Goal: Transaction & Acquisition: Purchase product/service

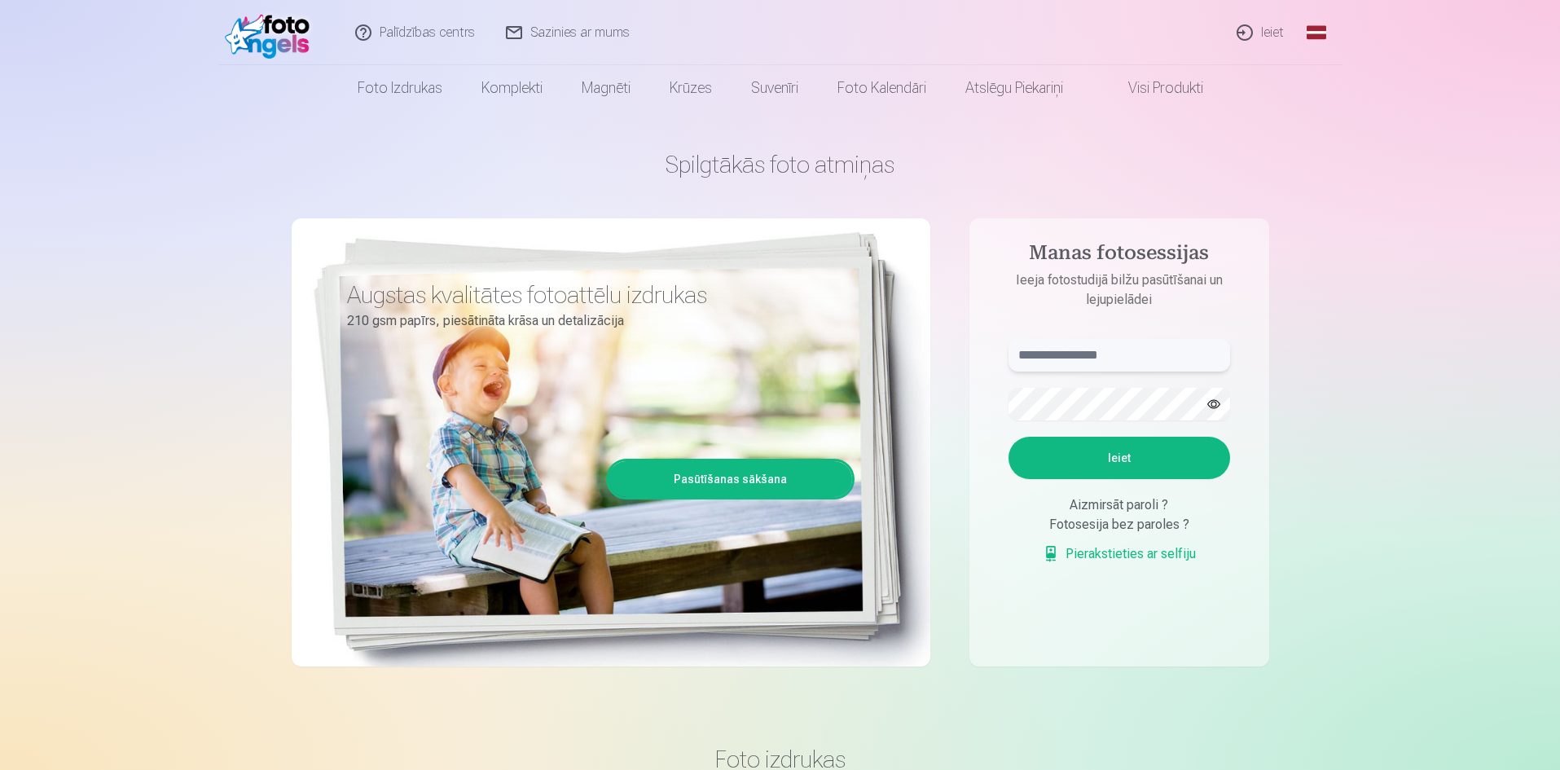
click at [1070, 358] on input "text" at bounding box center [1120, 355] width 222 height 33
type input "**********"
click at [1114, 465] on button "Ieiet" at bounding box center [1120, 458] width 222 height 42
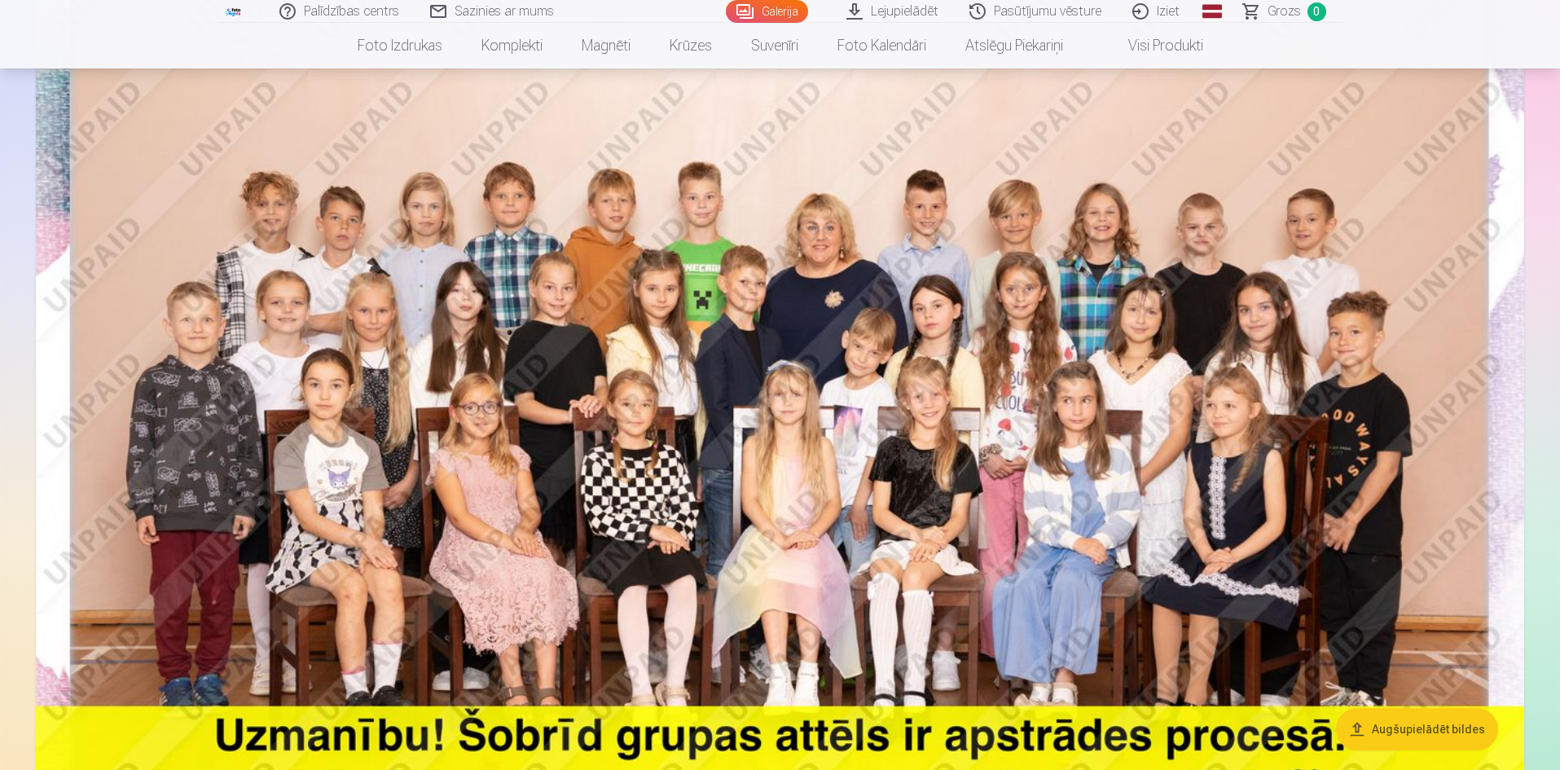
scroll to position [244, 0]
click at [685, 380] on img at bounding box center [780, 431] width 1488 height 993
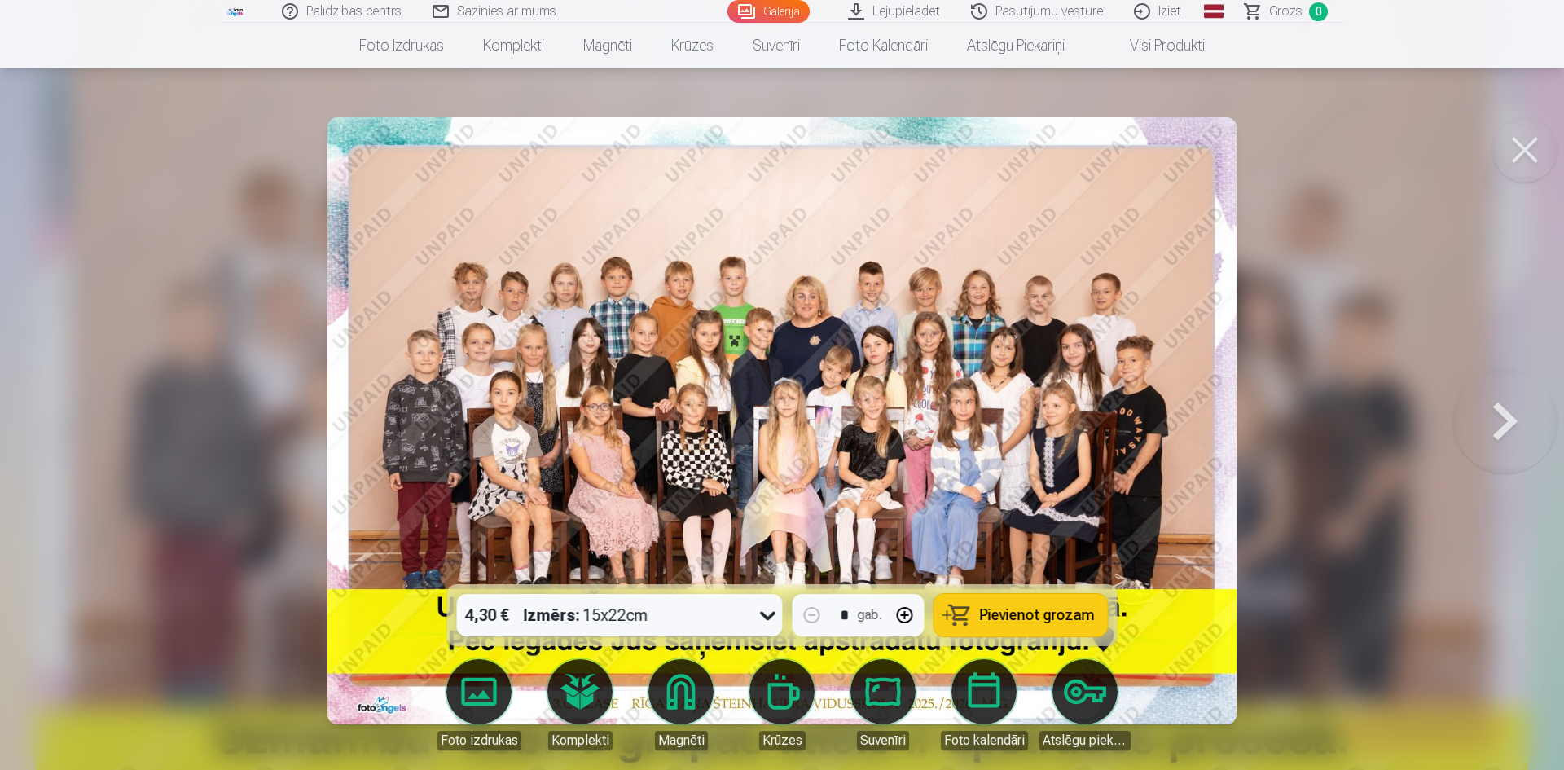
click at [763, 616] on icon at bounding box center [768, 615] width 26 height 26
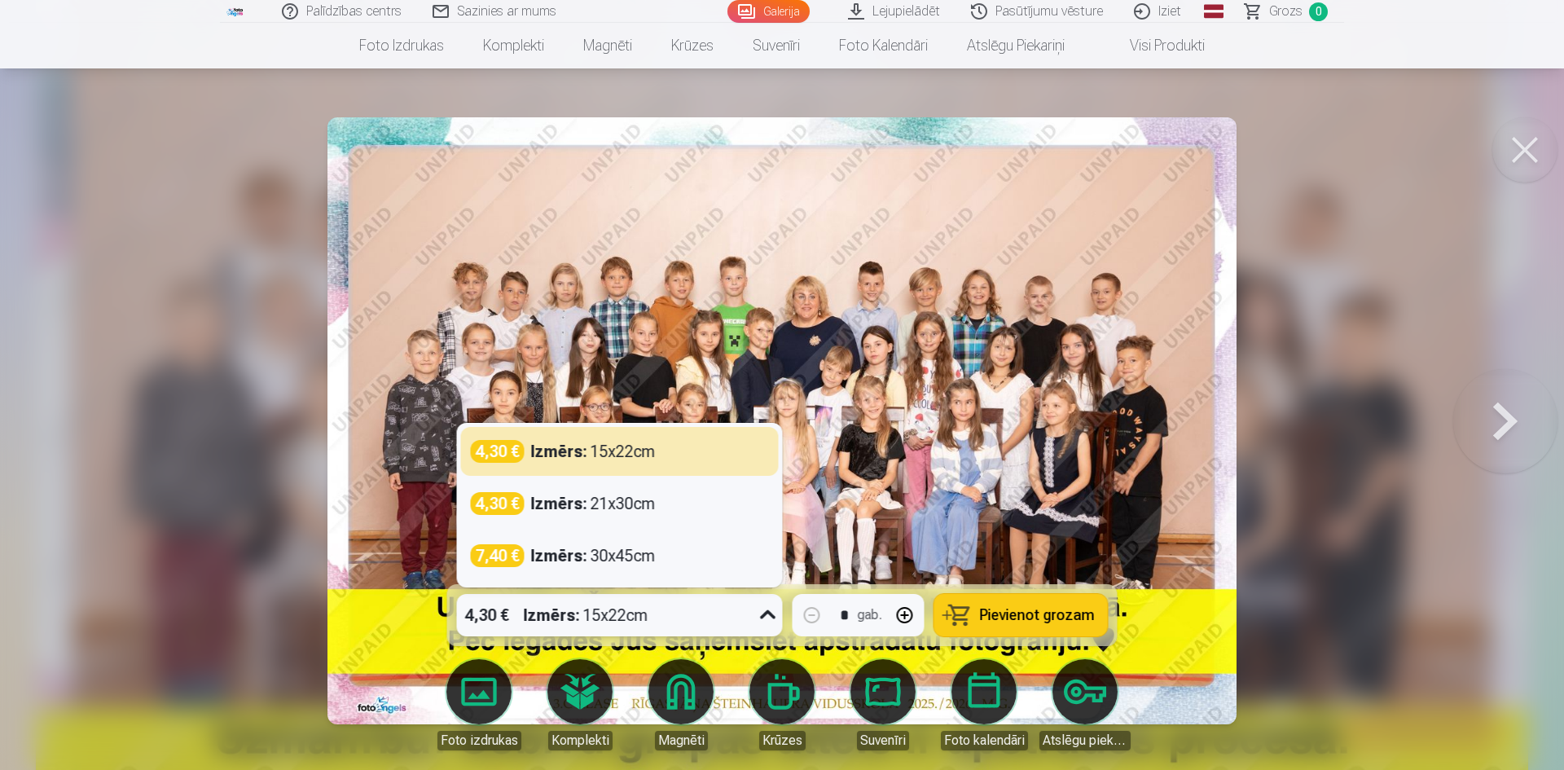
click at [763, 616] on icon at bounding box center [768, 615] width 26 height 26
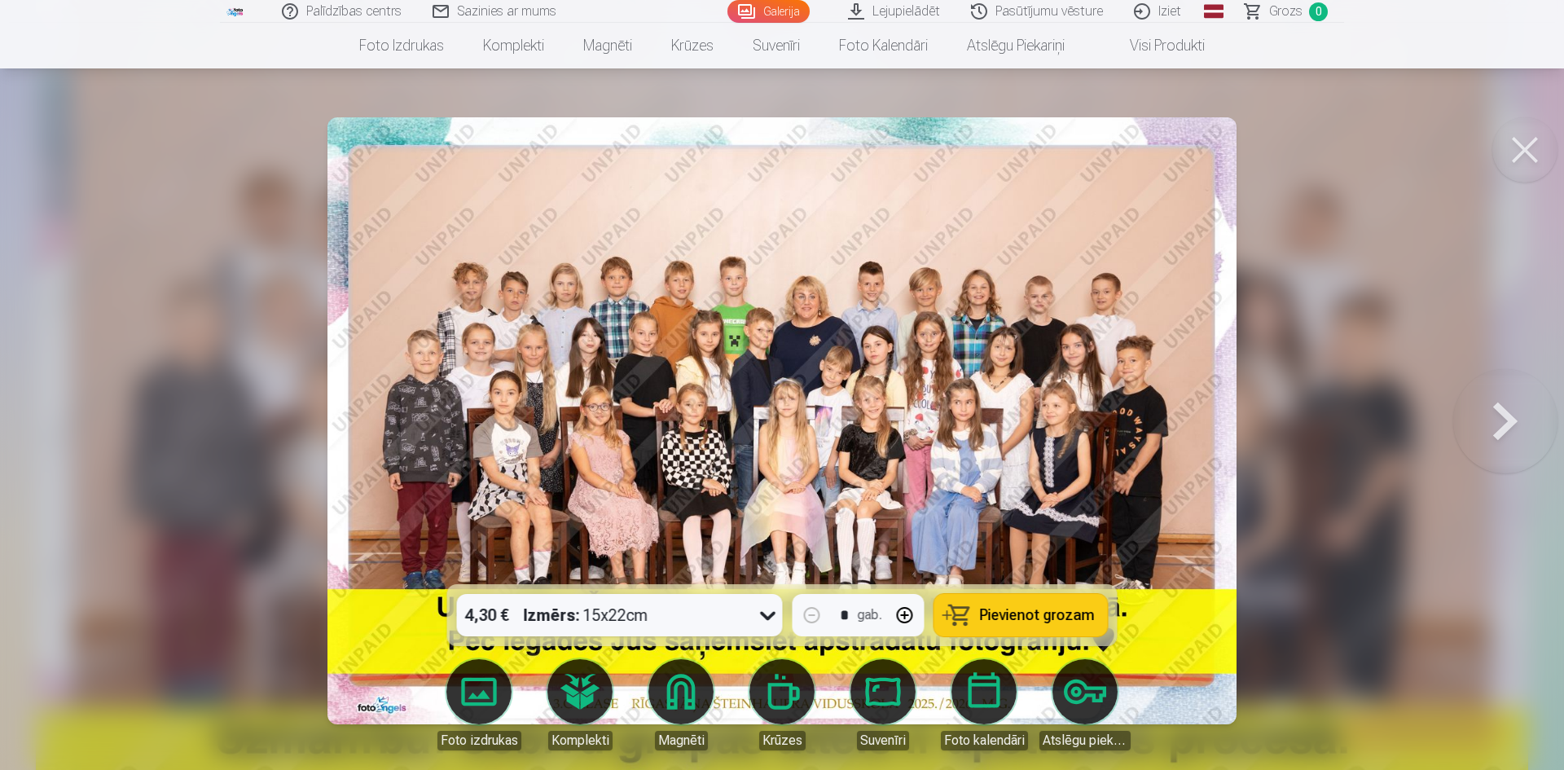
click at [1084, 622] on span "Pievienot grozam" at bounding box center [1037, 615] width 115 height 15
click at [1525, 140] on button at bounding box center [1524, 149] width 65 height 65
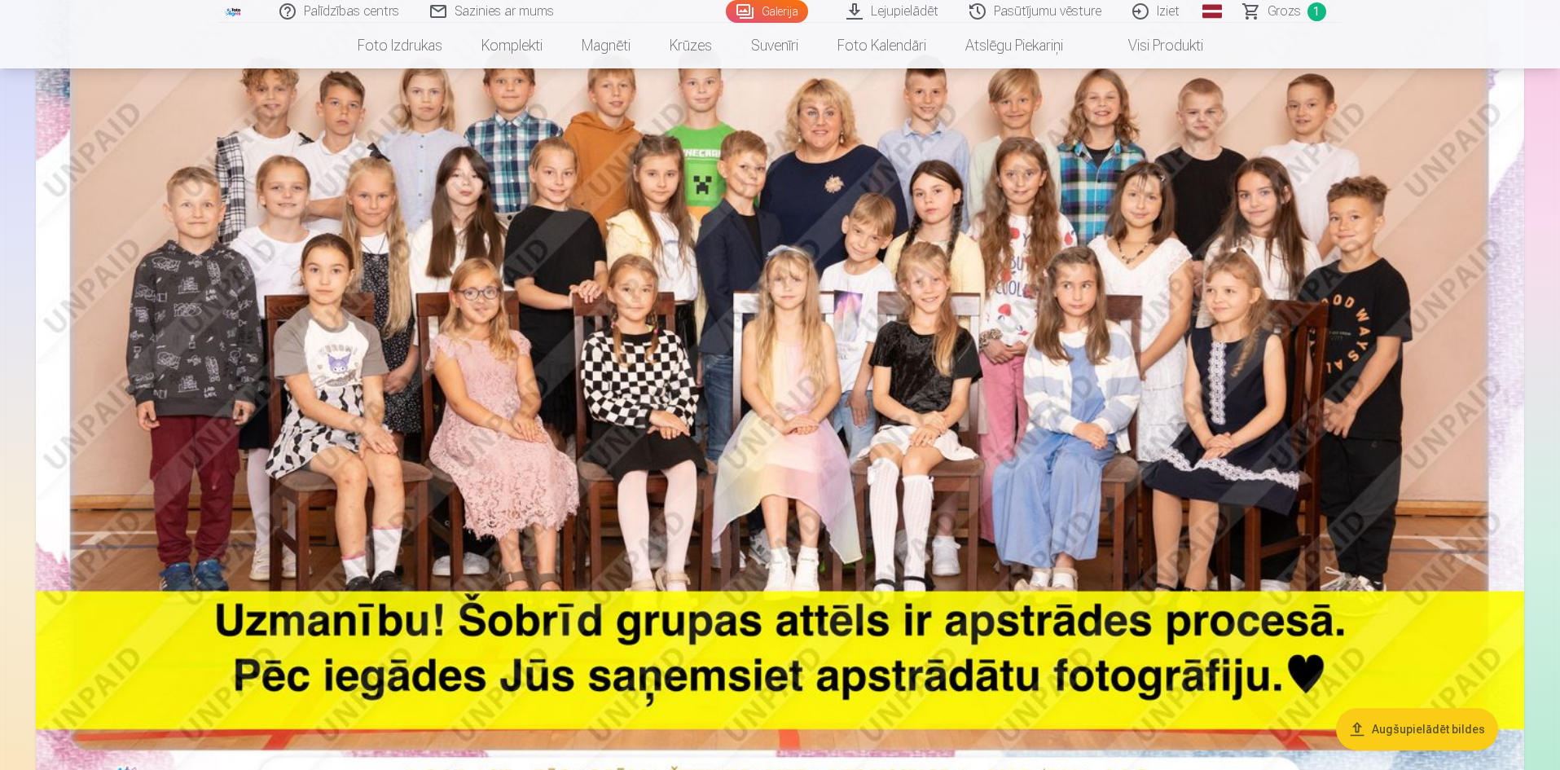
scroll to position [326, 0]
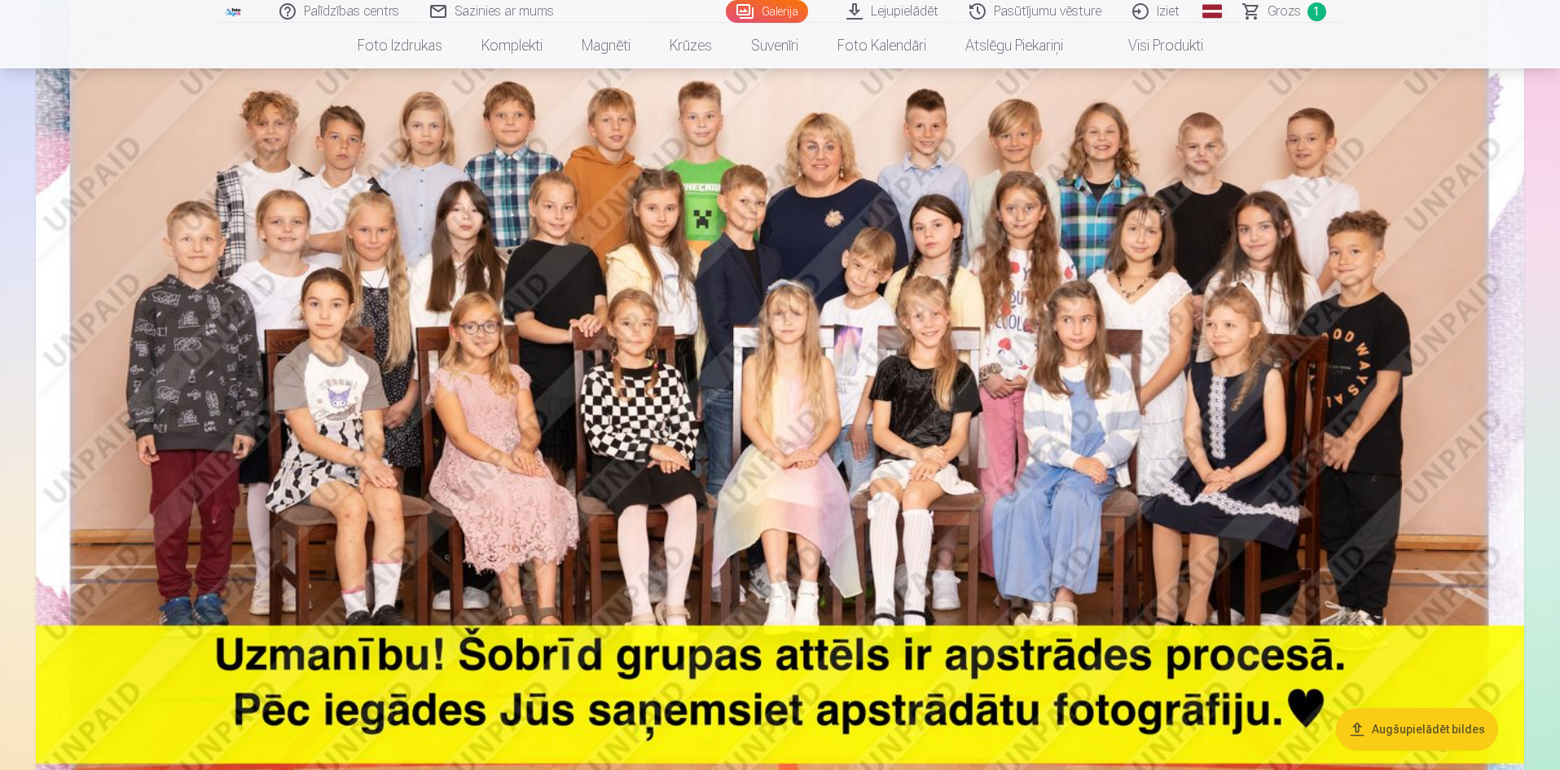
click at [772, 6] on link "Galerija" at bounding box center [767, 11] width 82 height 23
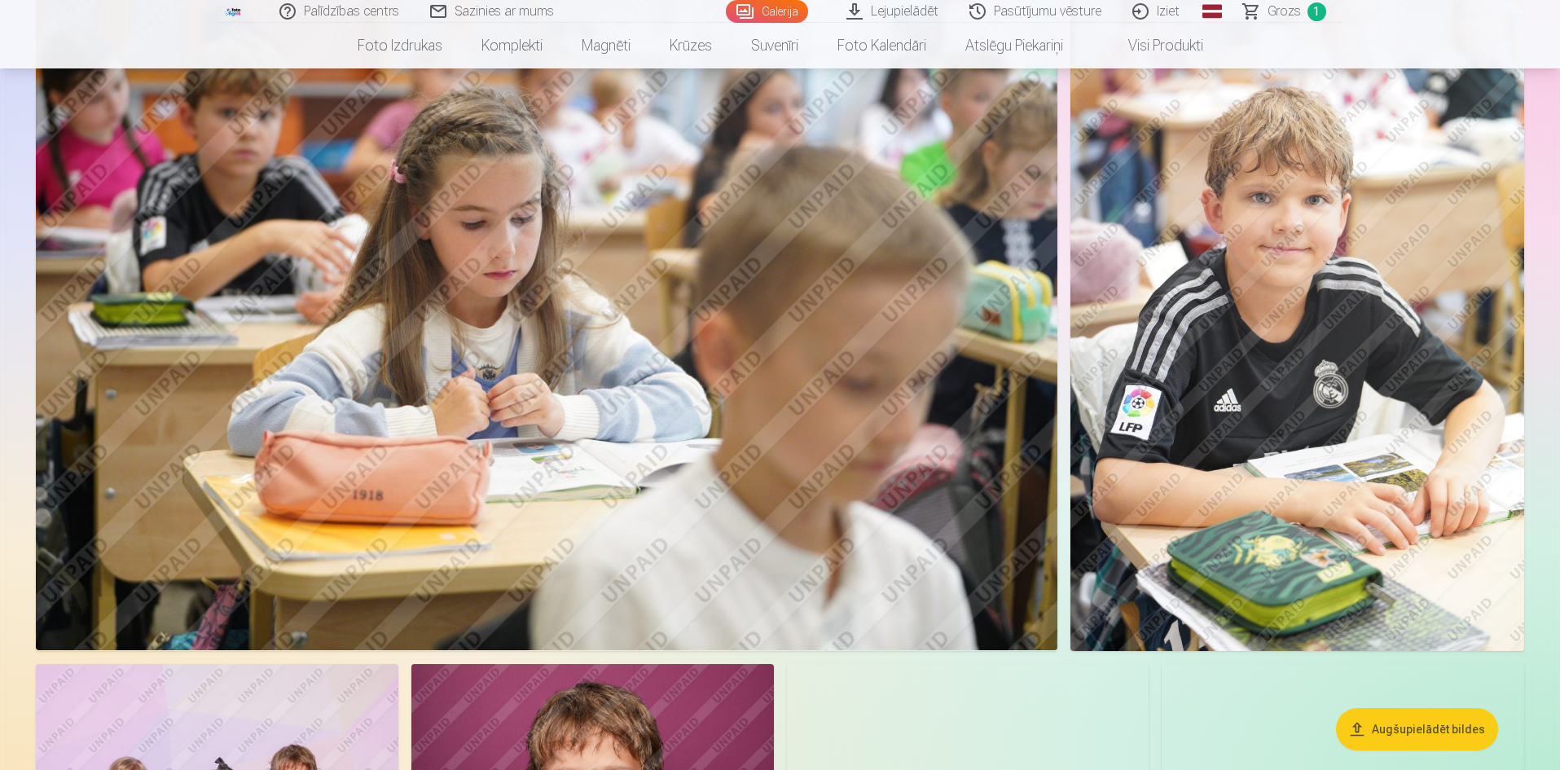
scroll to position [2118, 0]
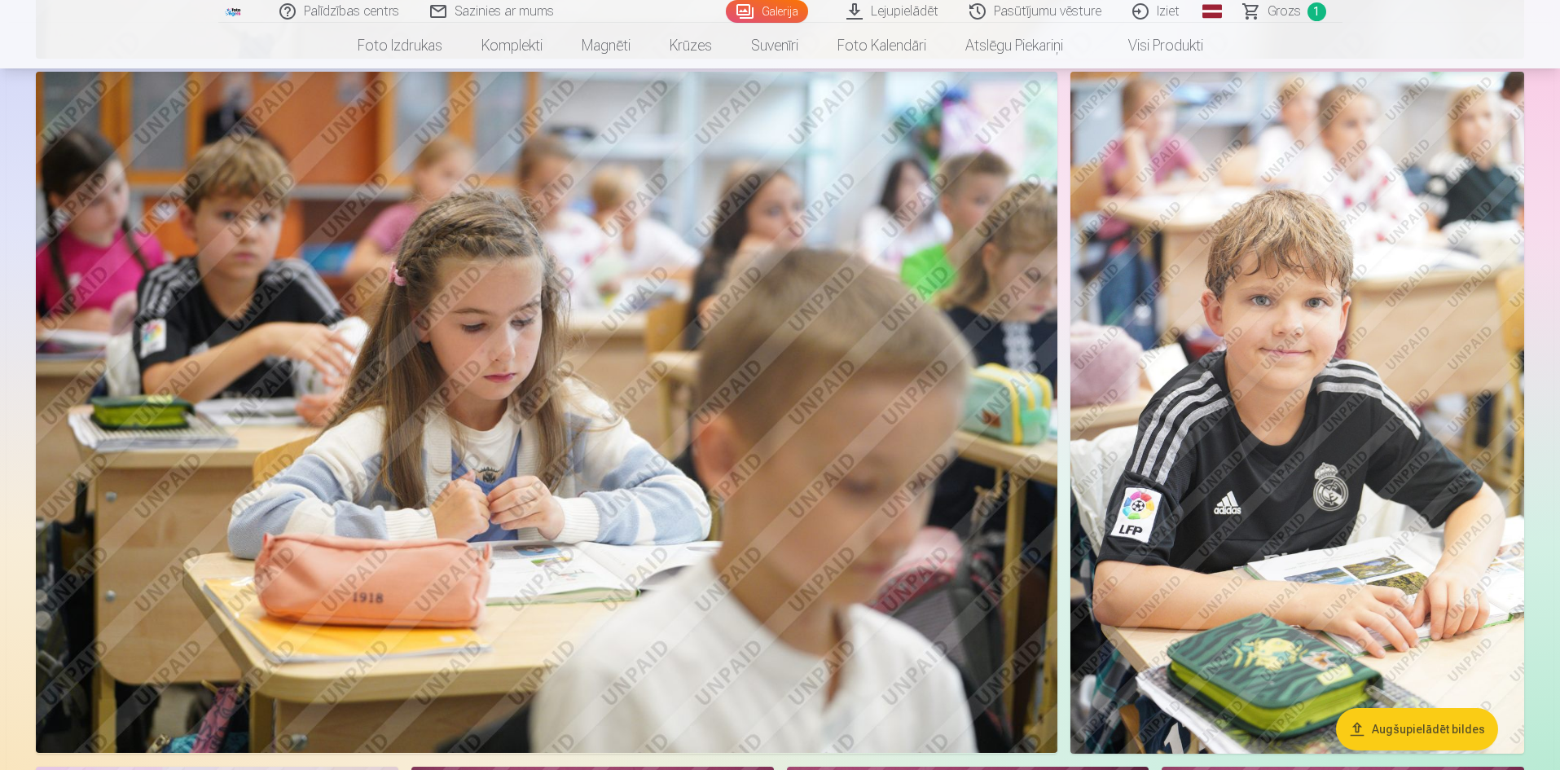
click at [1427, 475] on img at bounding box center [1297, 412] width 454 height 681
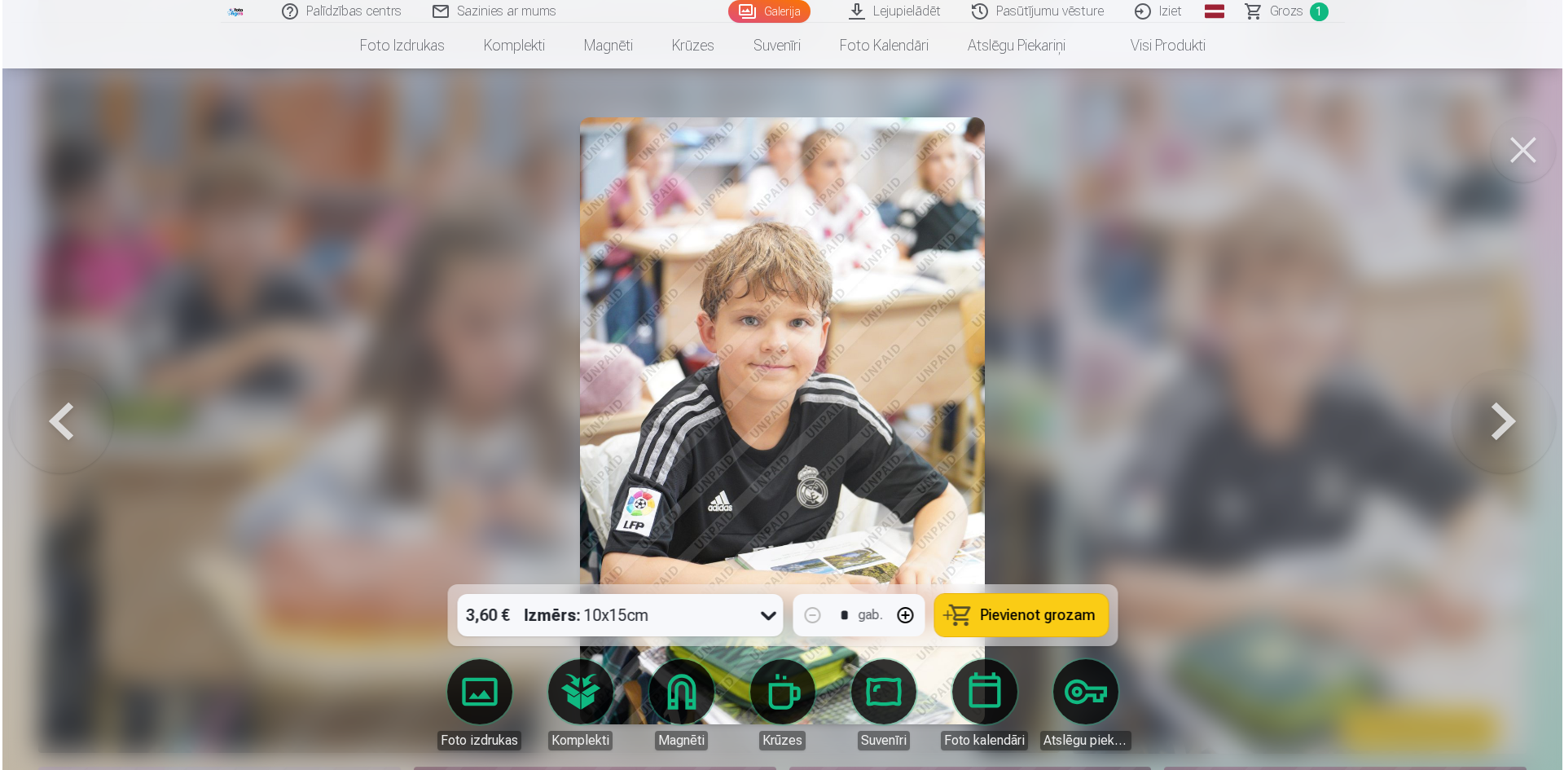
scroll to position [2121, 0]
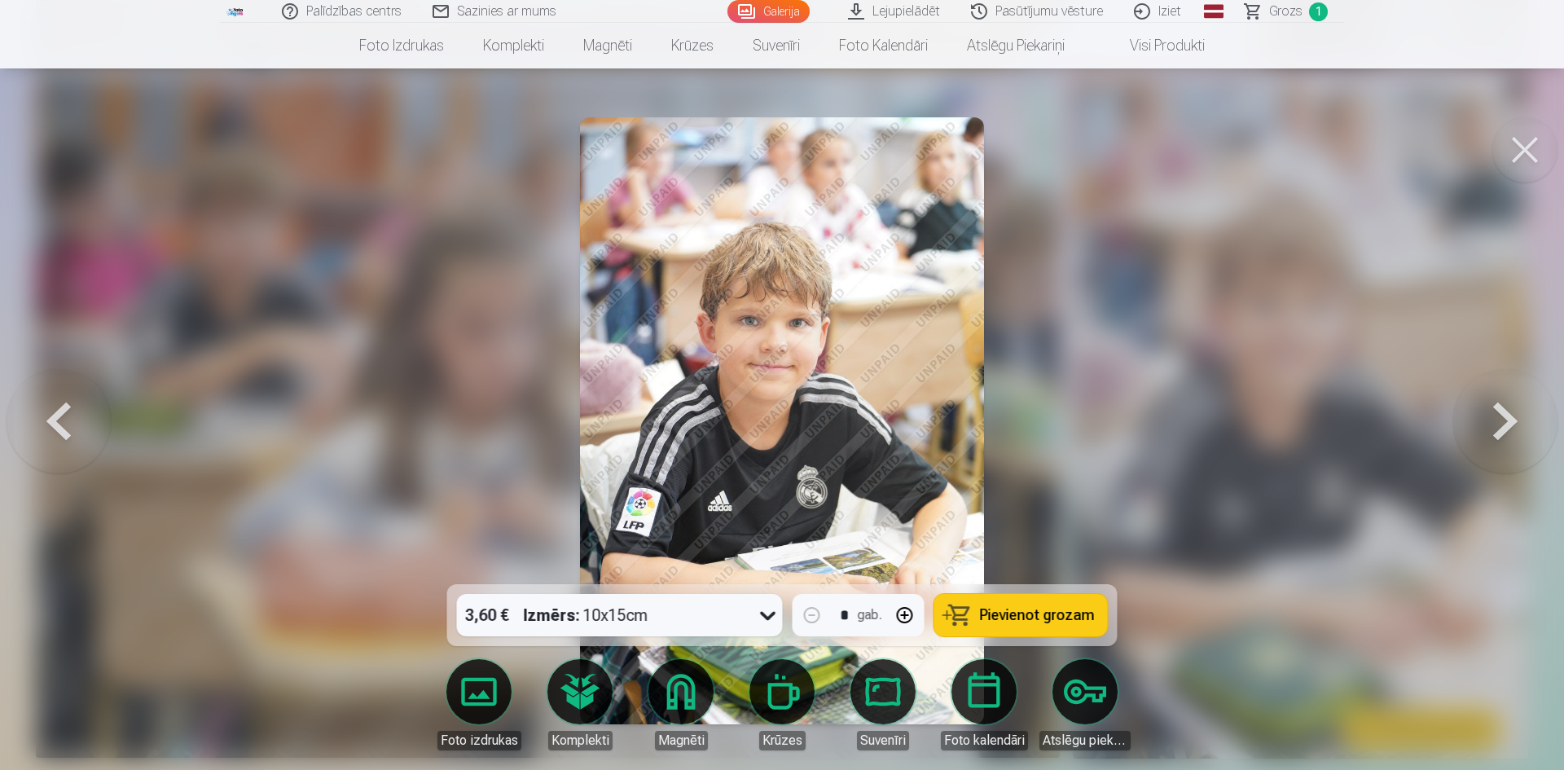
click at [1027, 608] on span "Pievienot grozam" at bounding box center [1037, 615] width 115 height 15
click at [1524, 134] on button at bounding box center [1524, 149] width 65 height 65
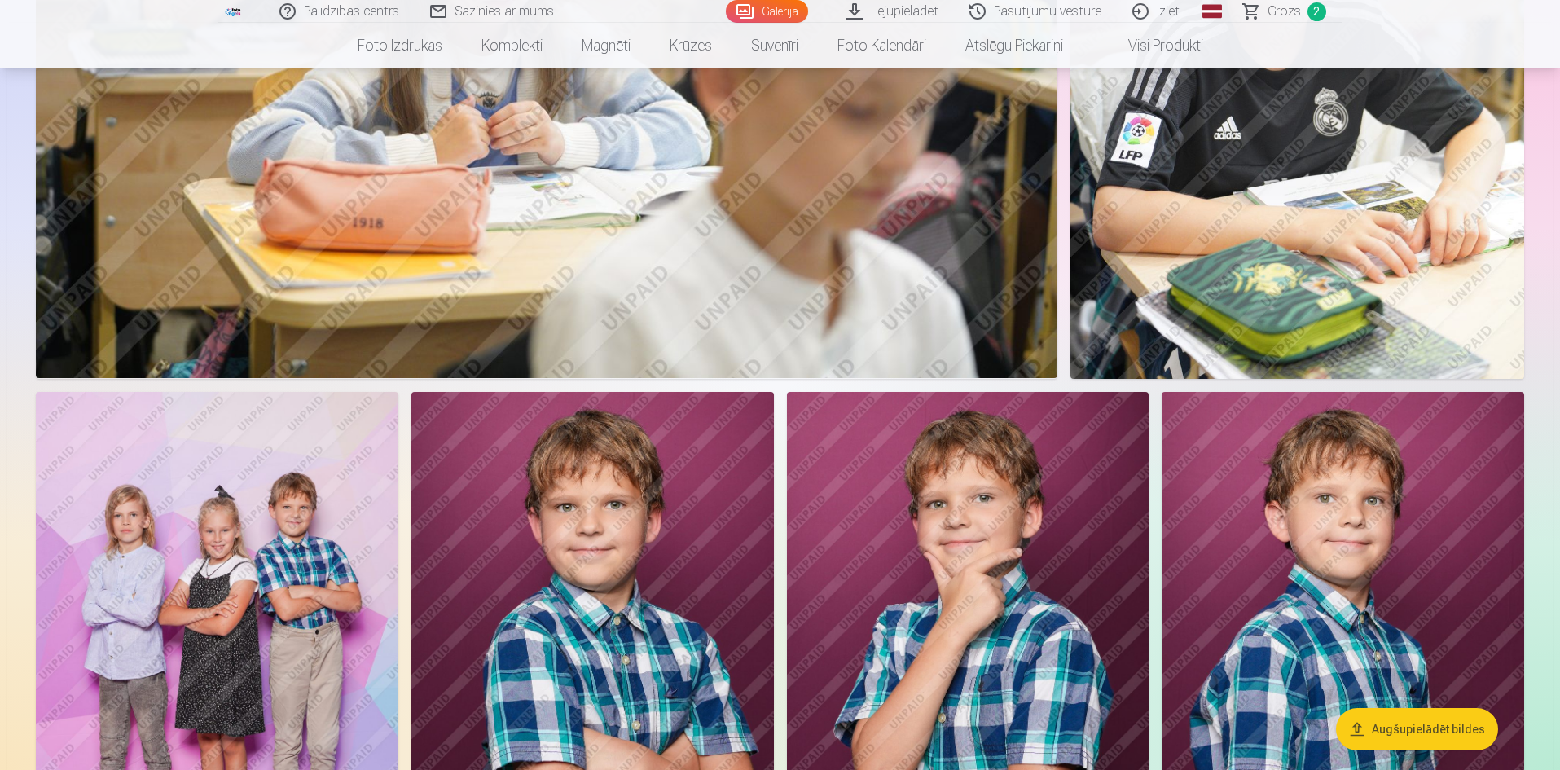
scroll to position [2688, 0]
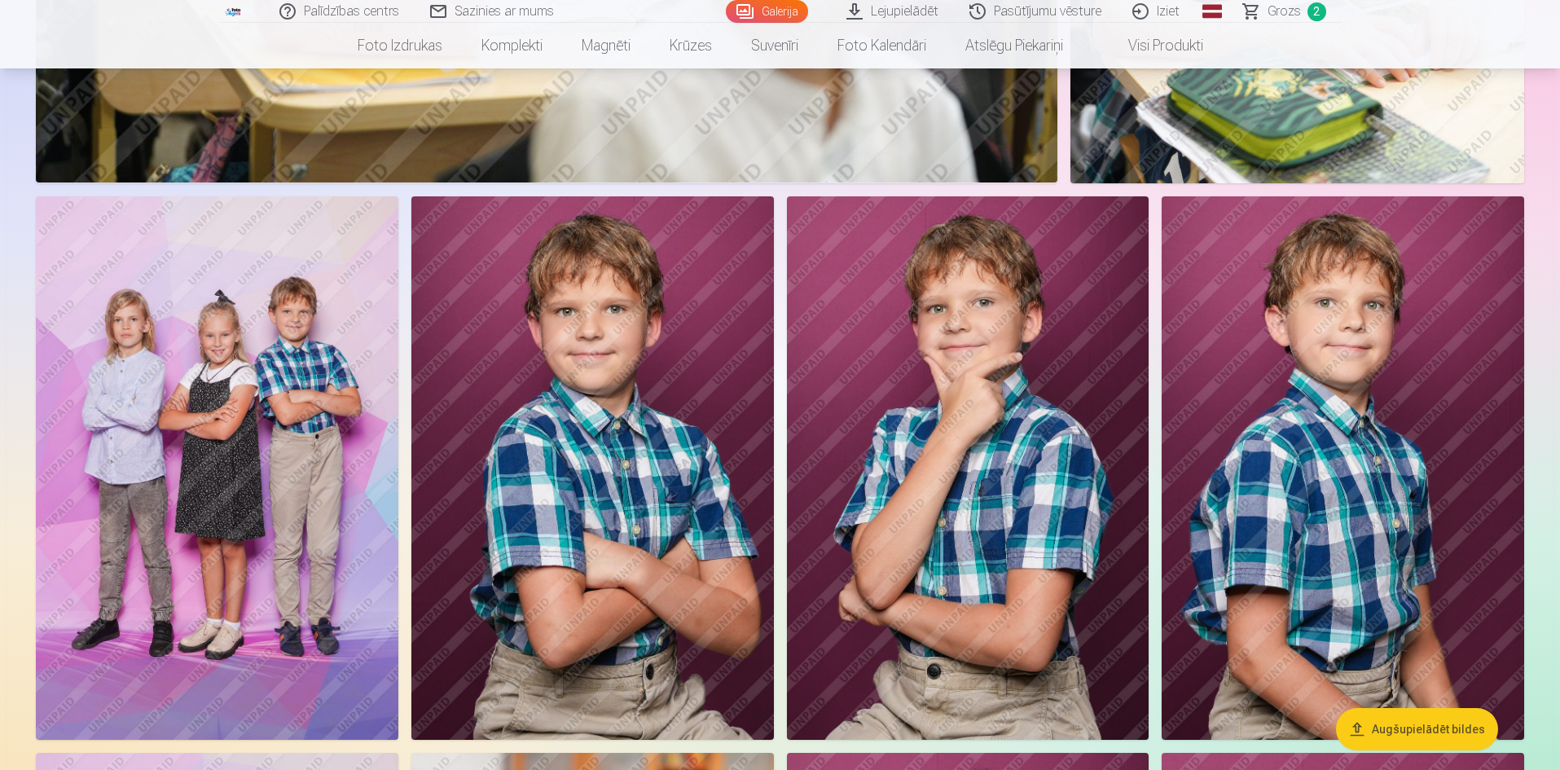
click at [261, 497] on img at bounding box center [217, 467] width 363 height 543
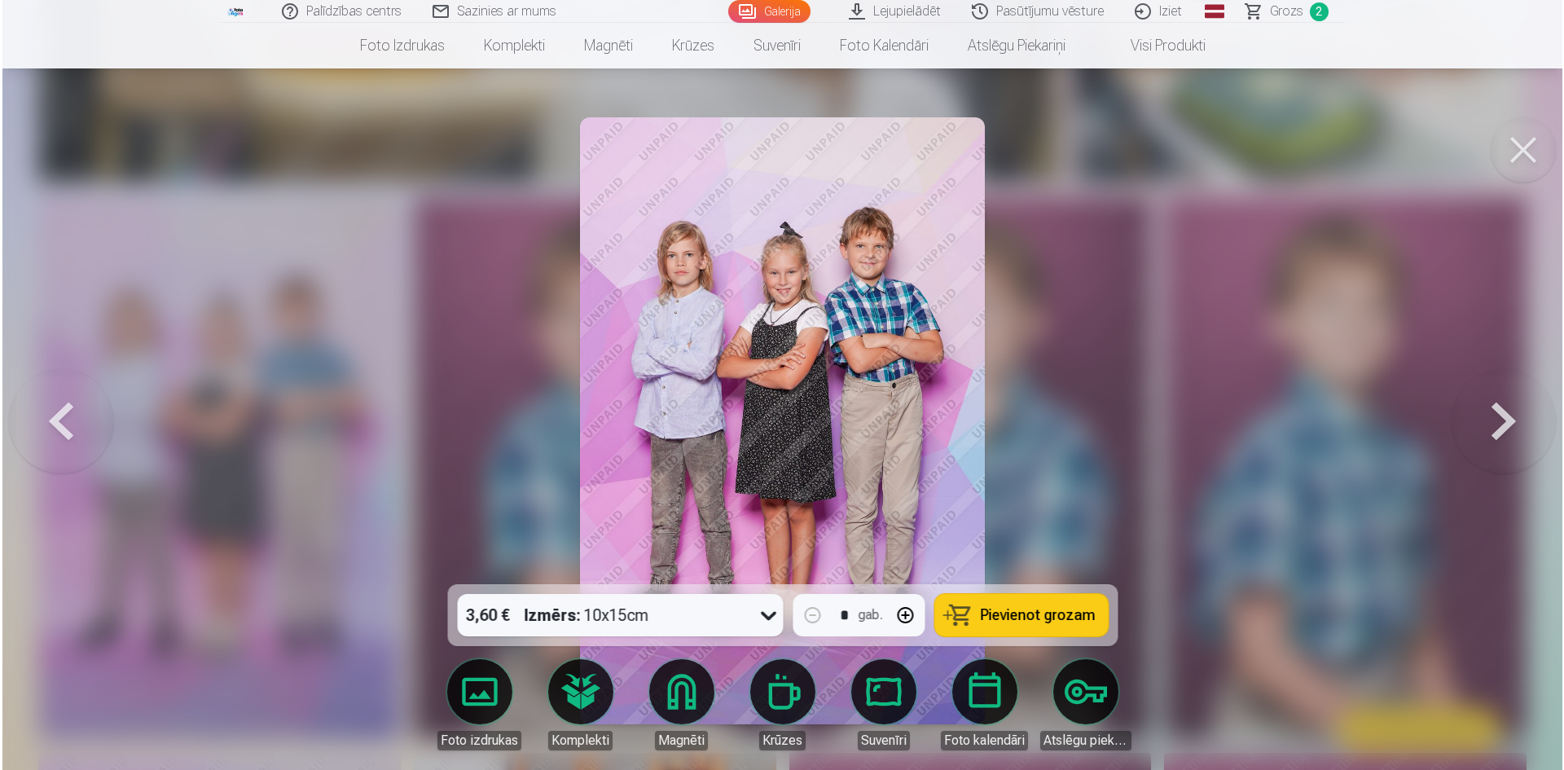
scroll to position [2694, 0]
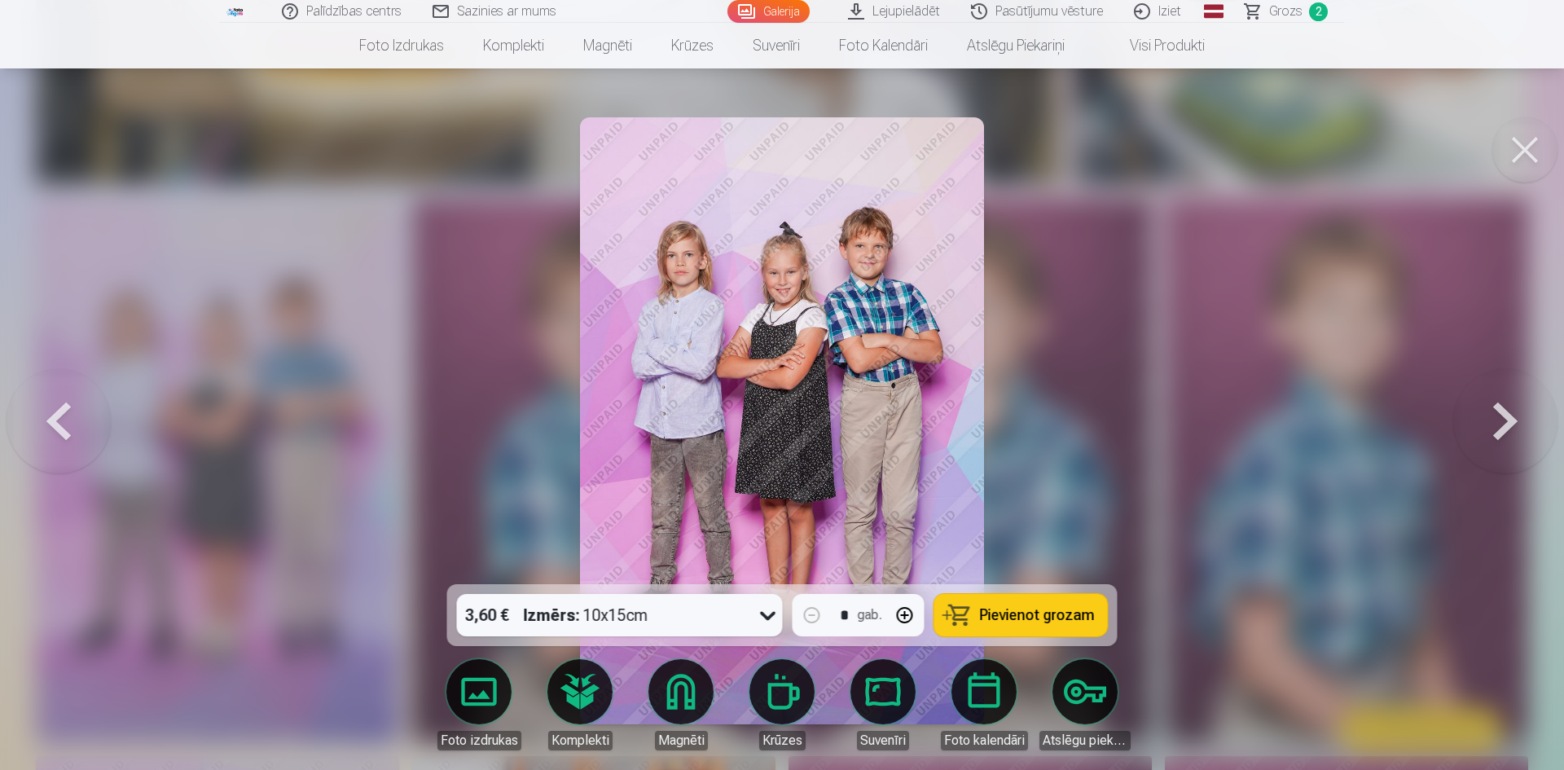
click at [1030, 600] on button "Pievienot grozam" at bounding box center [1021, 615] width 174 height 42
click at [1541, 145] on button at bounding box center [1524, 149] width 65 height 65
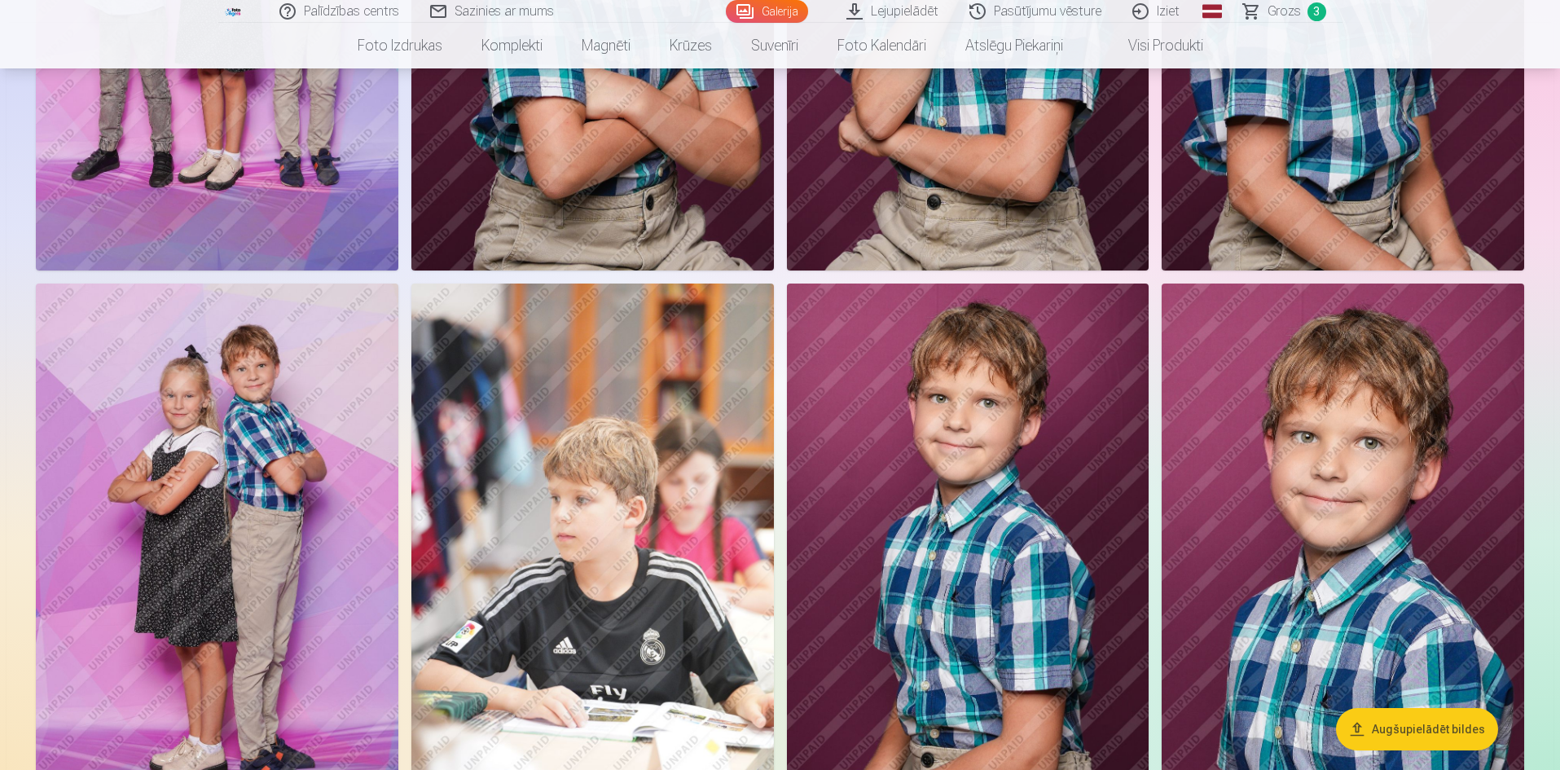
scroll to position [3177, 0]
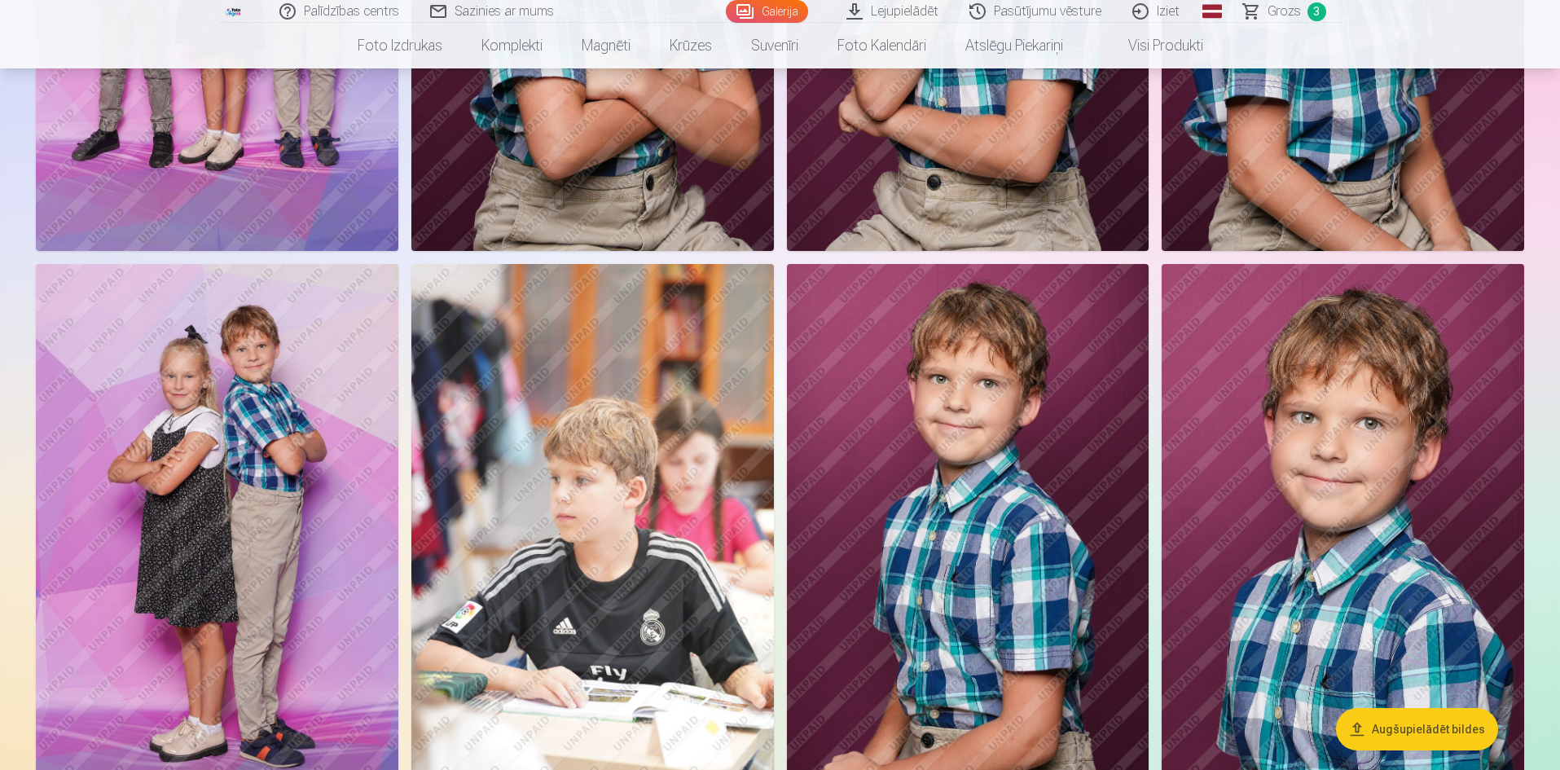
click at [244, 458] on img at bounding box center [217, 535] width 363 height 543
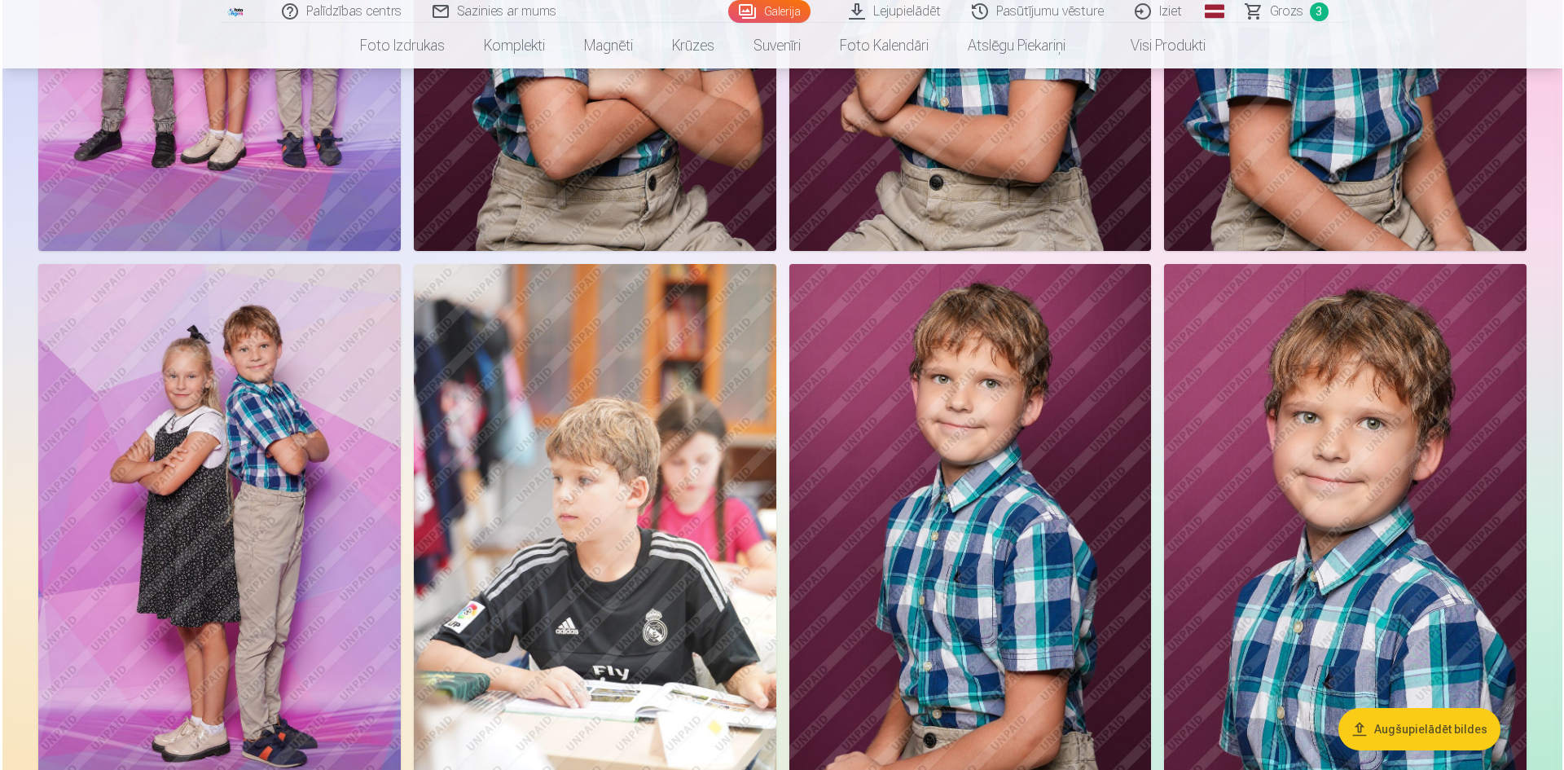
scroll to position [3185, 0]
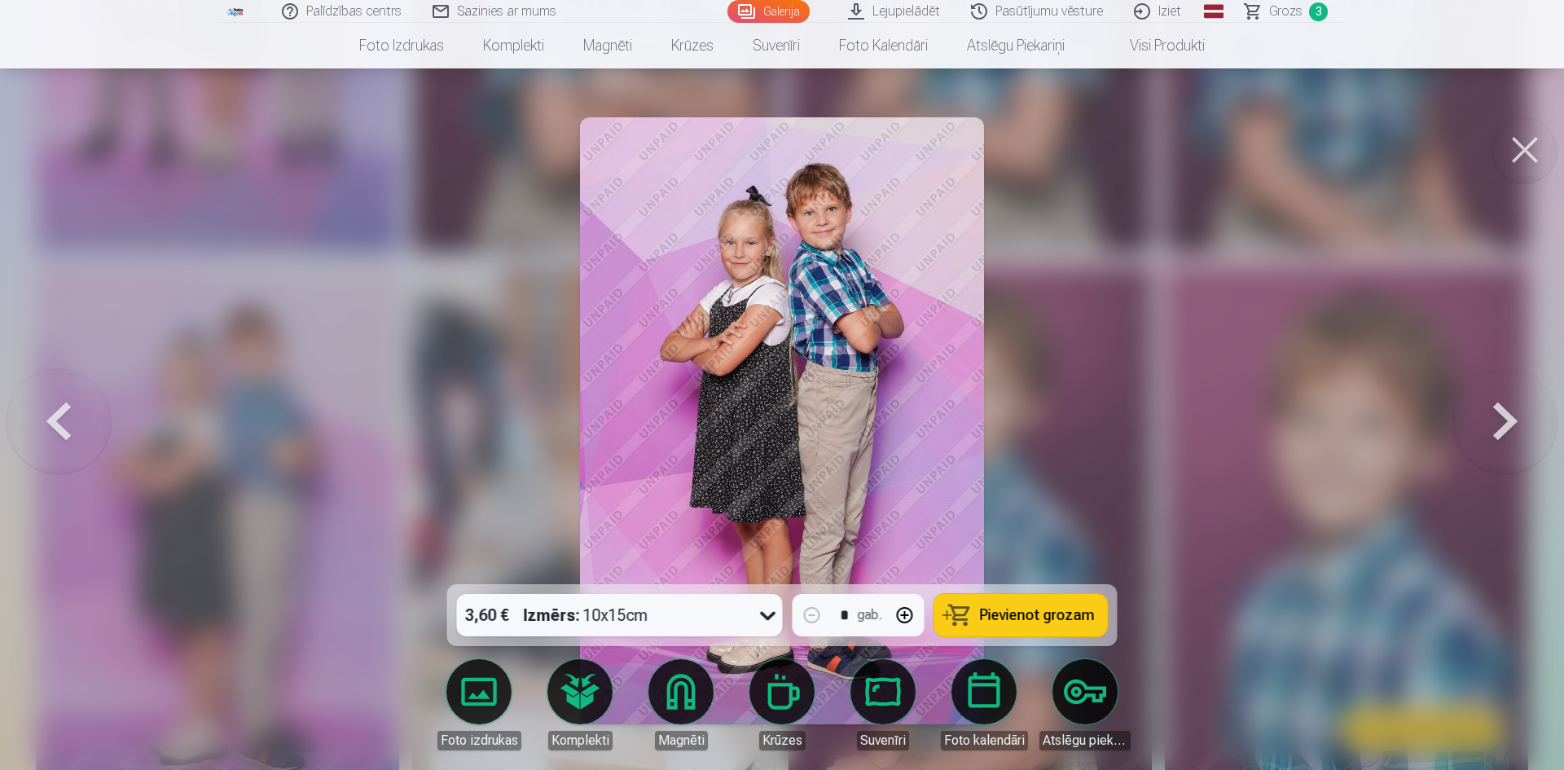
click at [1031, 622] on span "Pievienot grozam" at bounding box center [1037, 615] width 115 height 15
click at [1528, 157] on button at bounding box center [1524, 149] width 65 height 65
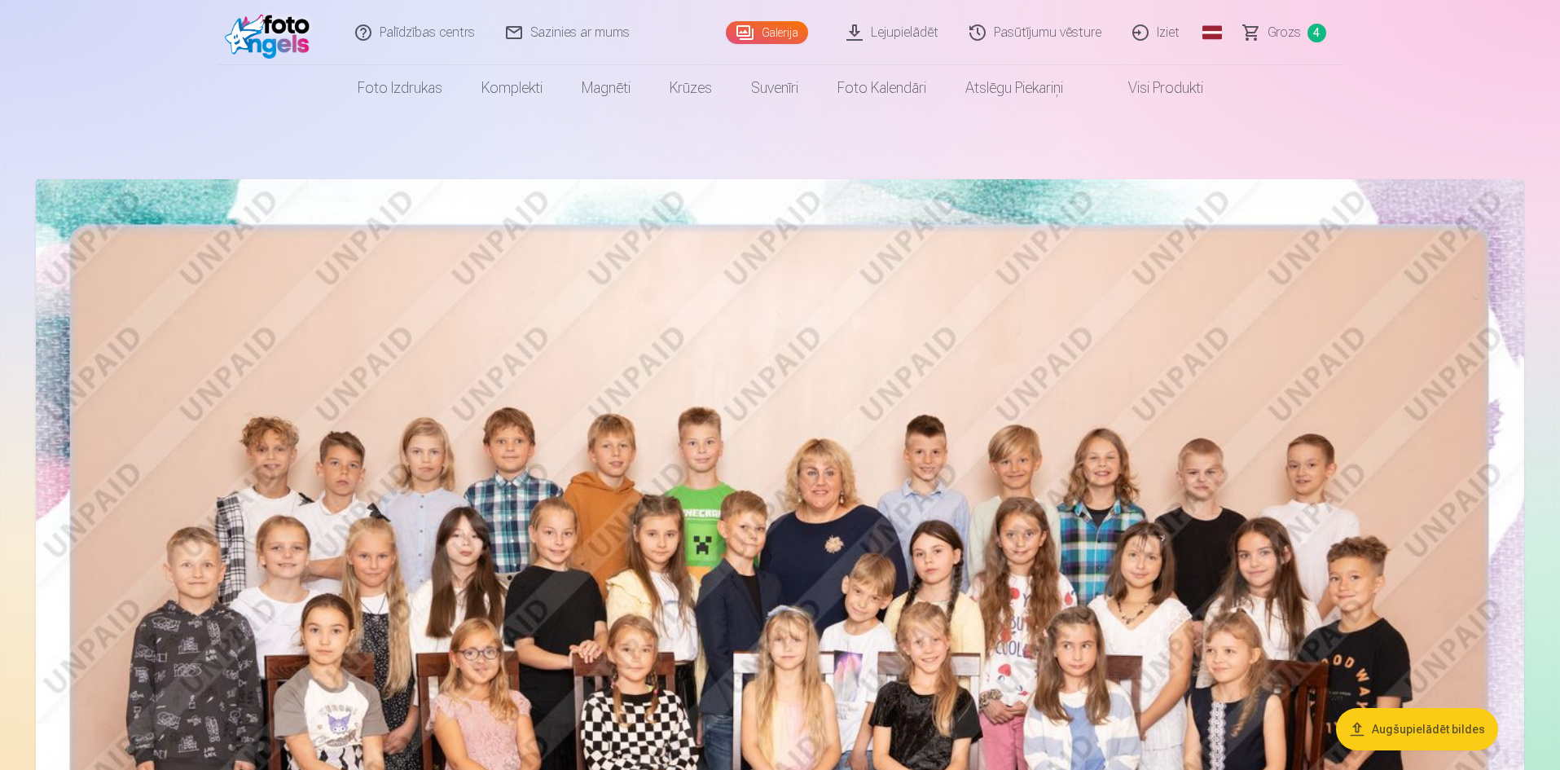
click at [576, 582] on img at bounding box center [780, 675] width 1488 height 993
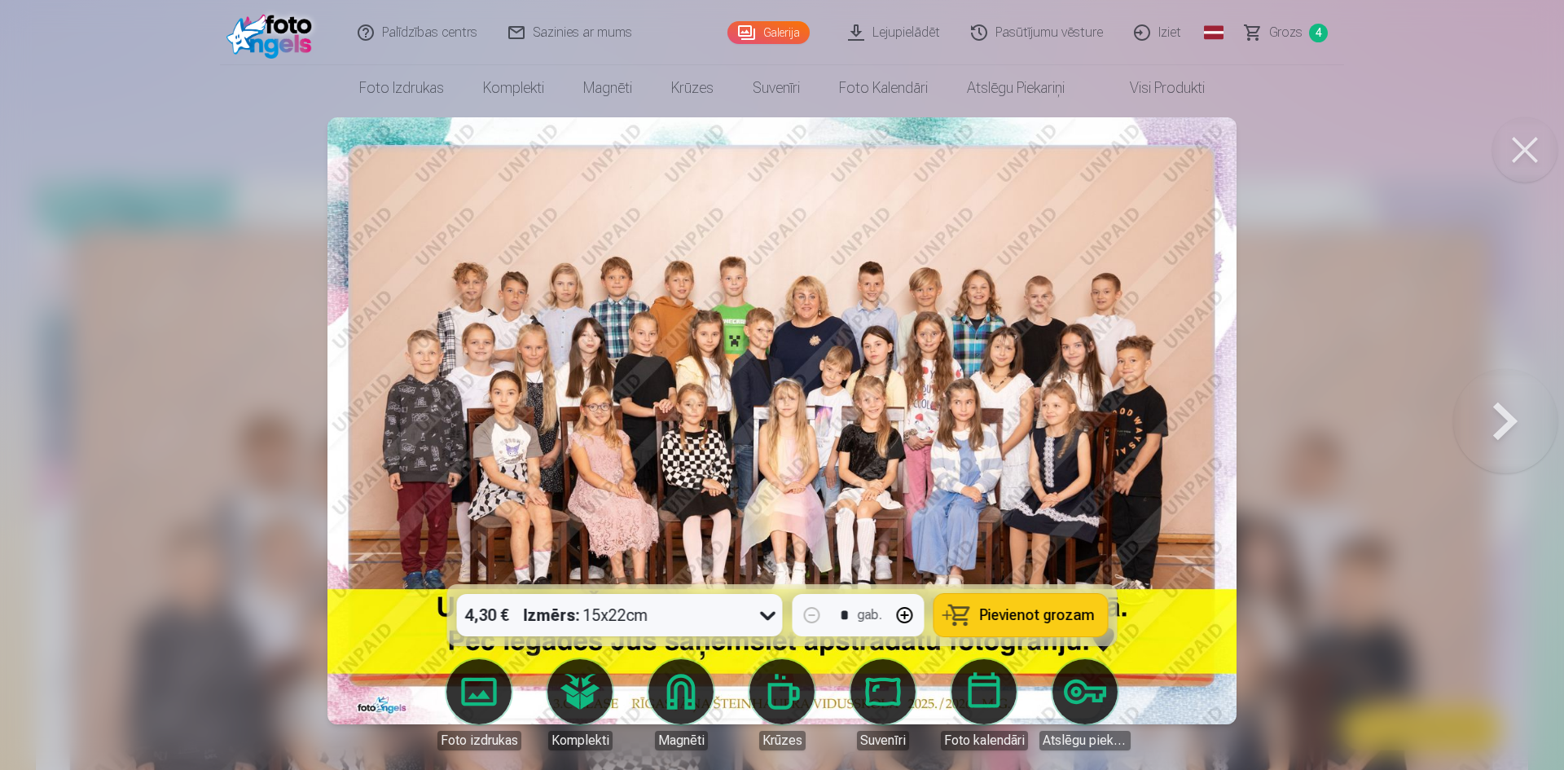
click at [603, 287] on img at bounding box center [783, 420] width 910 height 607
click at [1541, 151] on button at bounding box center [1524, 149] width 65 height 65
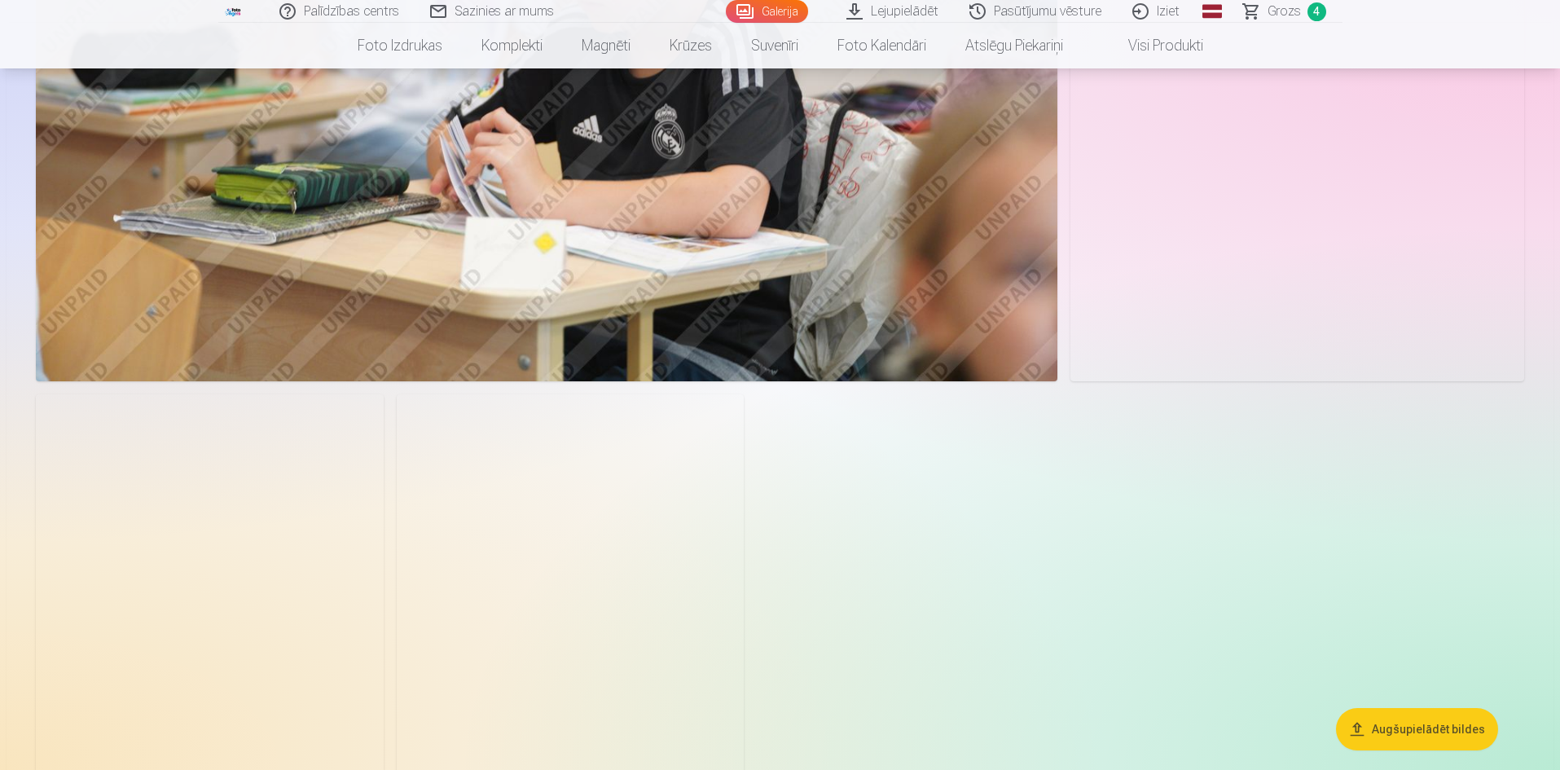
scroll to position [9858, 0]
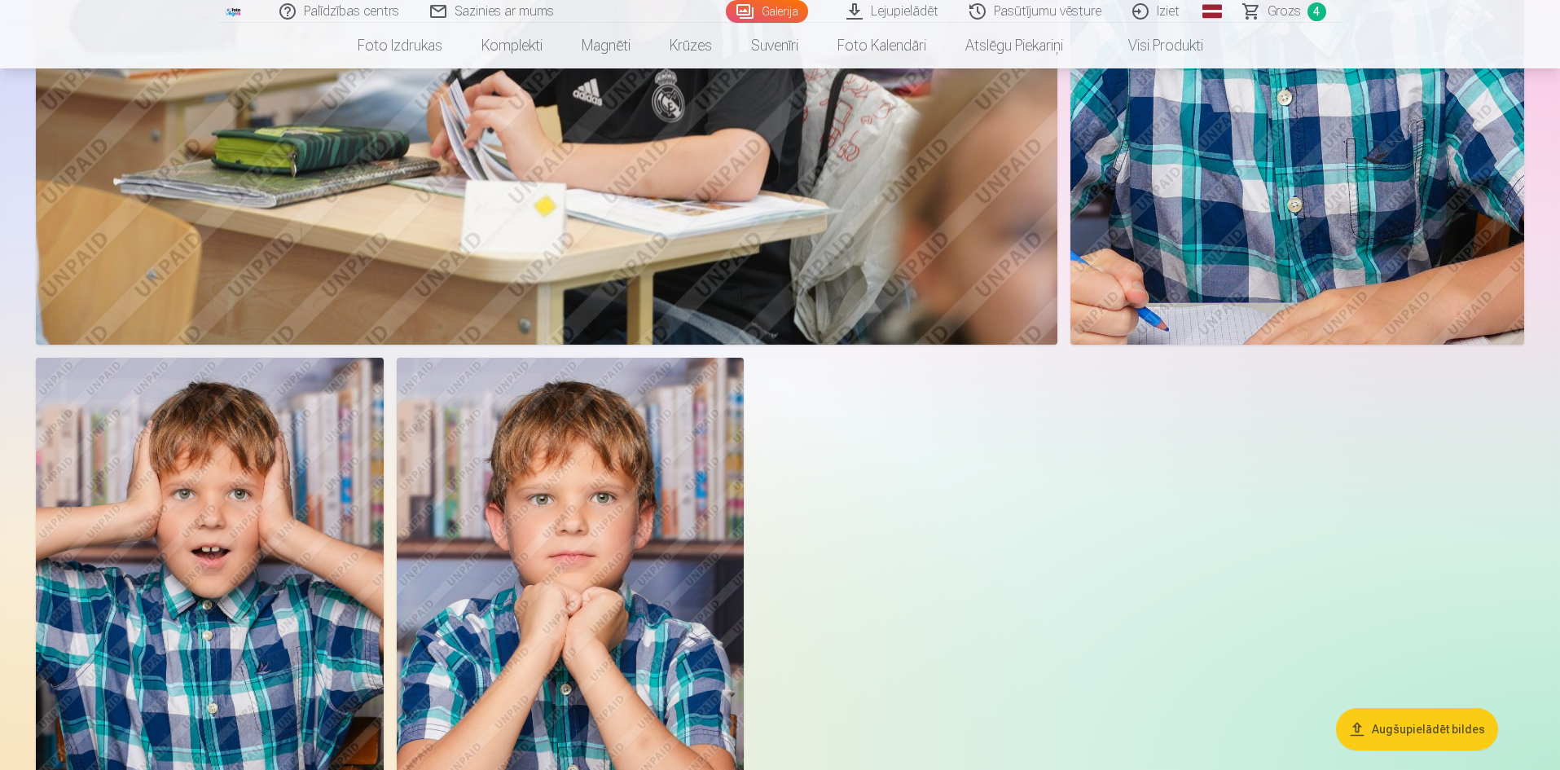
click at [1279, 8] on span "Grozs" at bounding box center [1284, 12] width 33 height 20
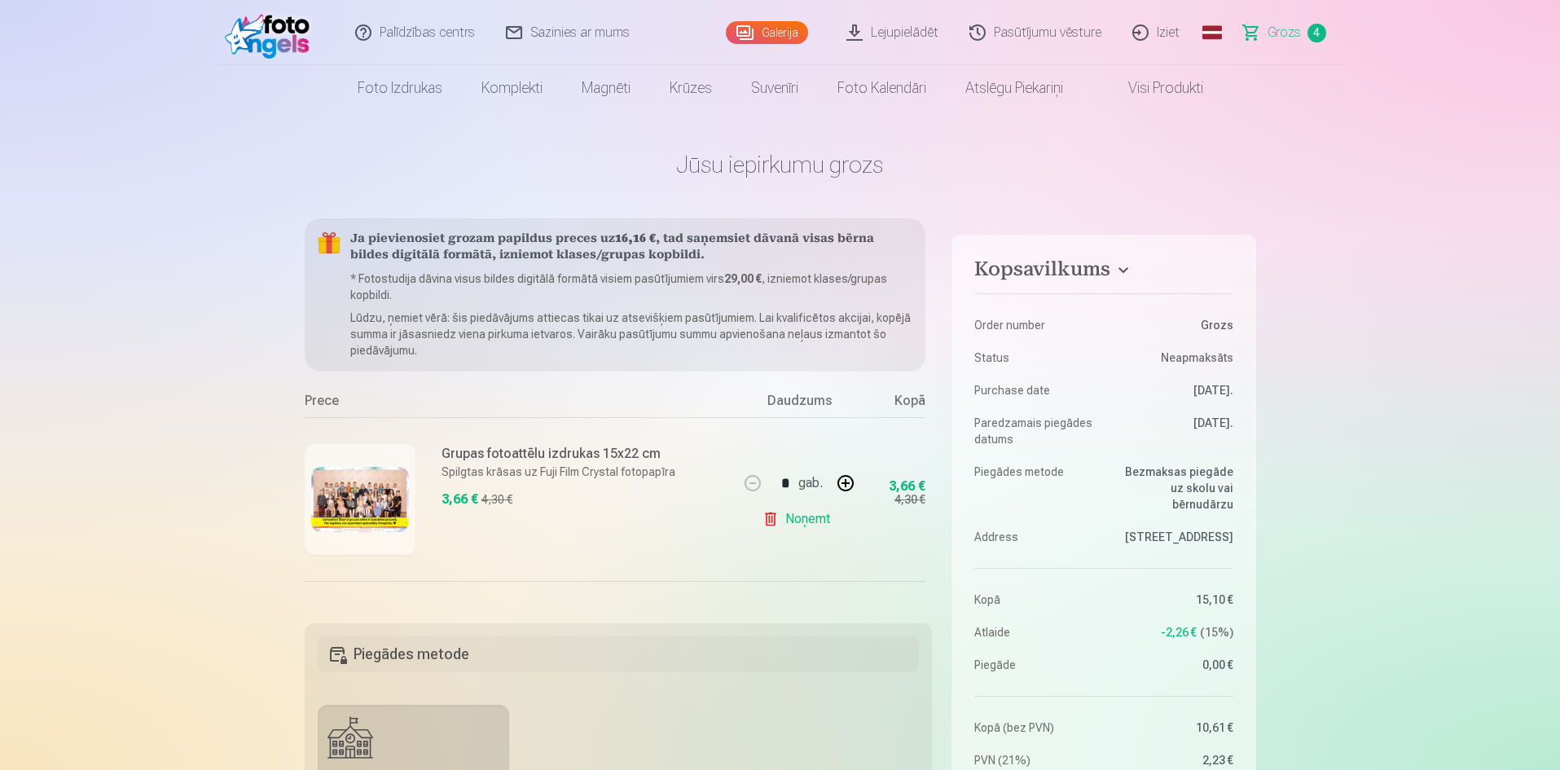
click at [789, 25] on link "Galerija" at bounding box center [767, 32] width 82 height 23
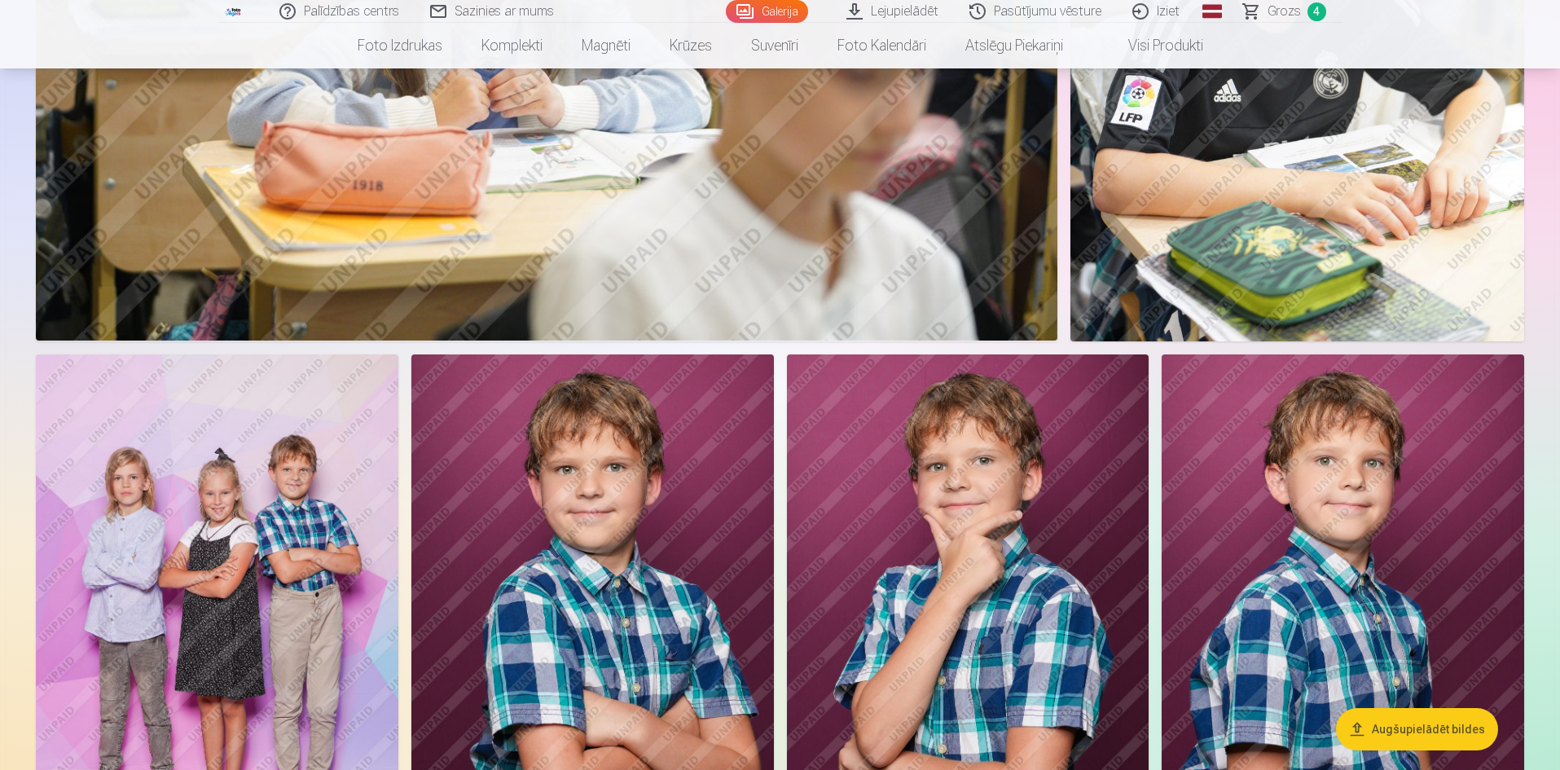
scroll to position [2526, 0]
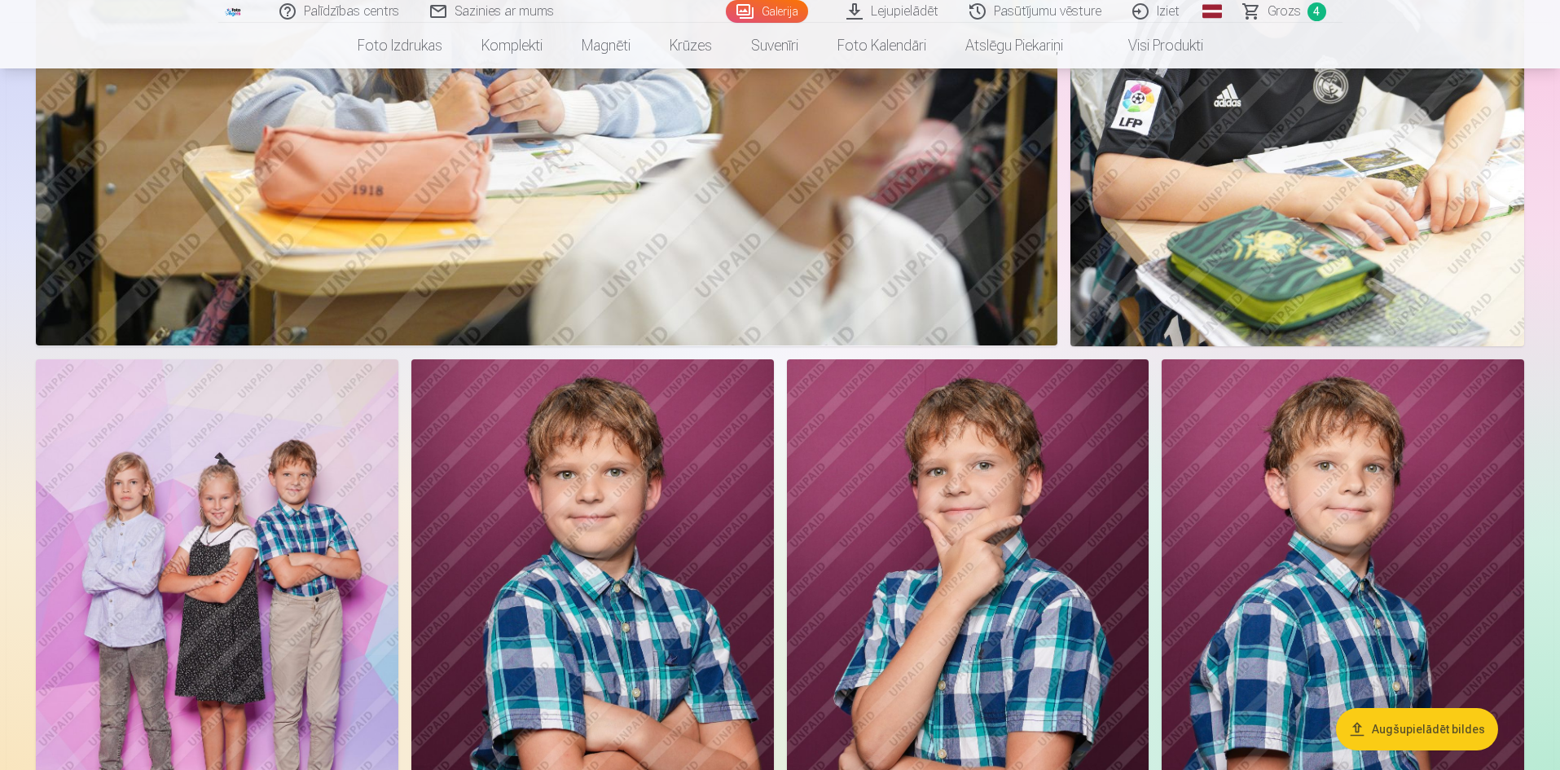
click at [916, 525] on img at bounding box center [968, 630] width 363 height 543
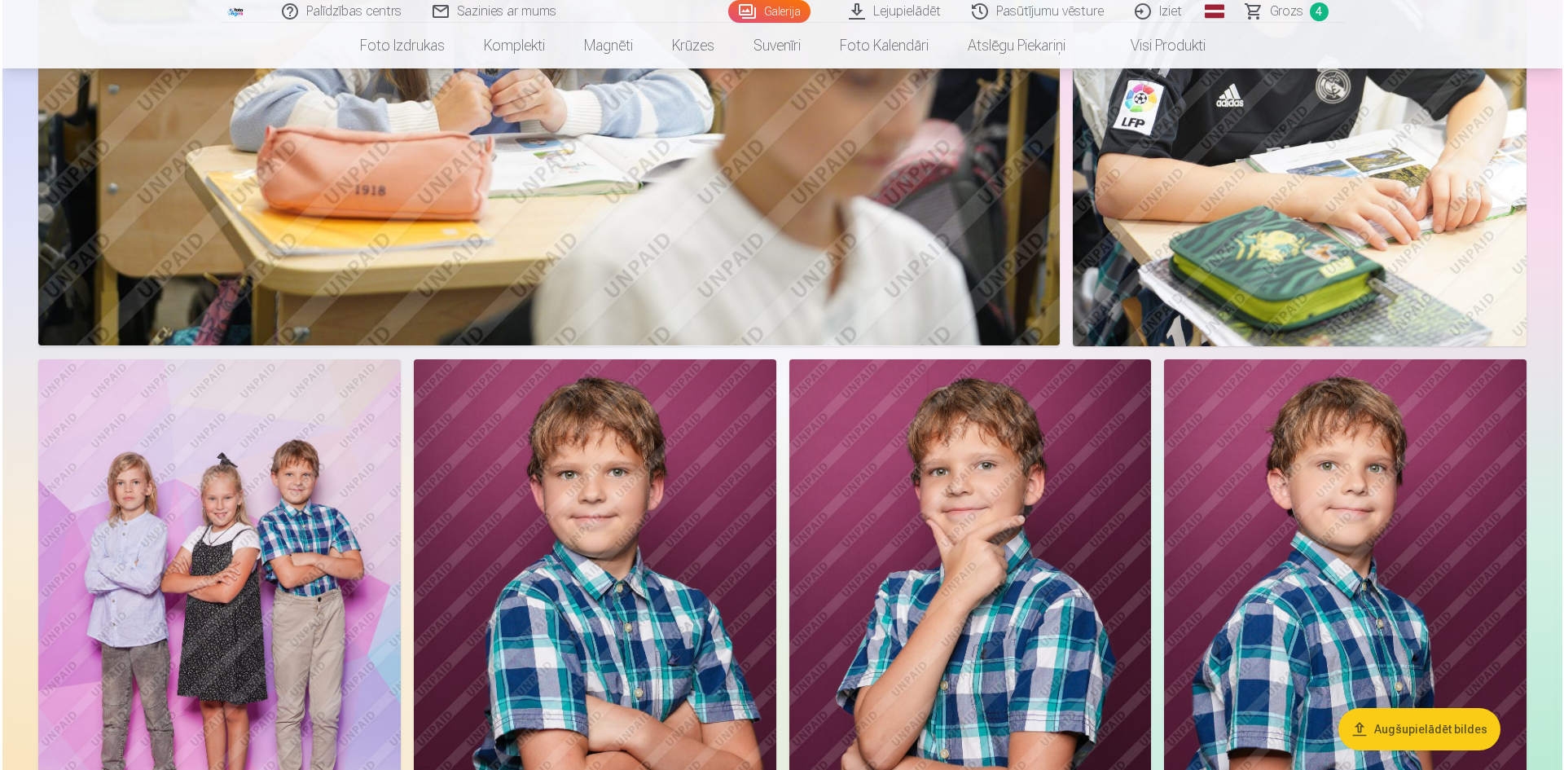
scroll to position [2531, 0]
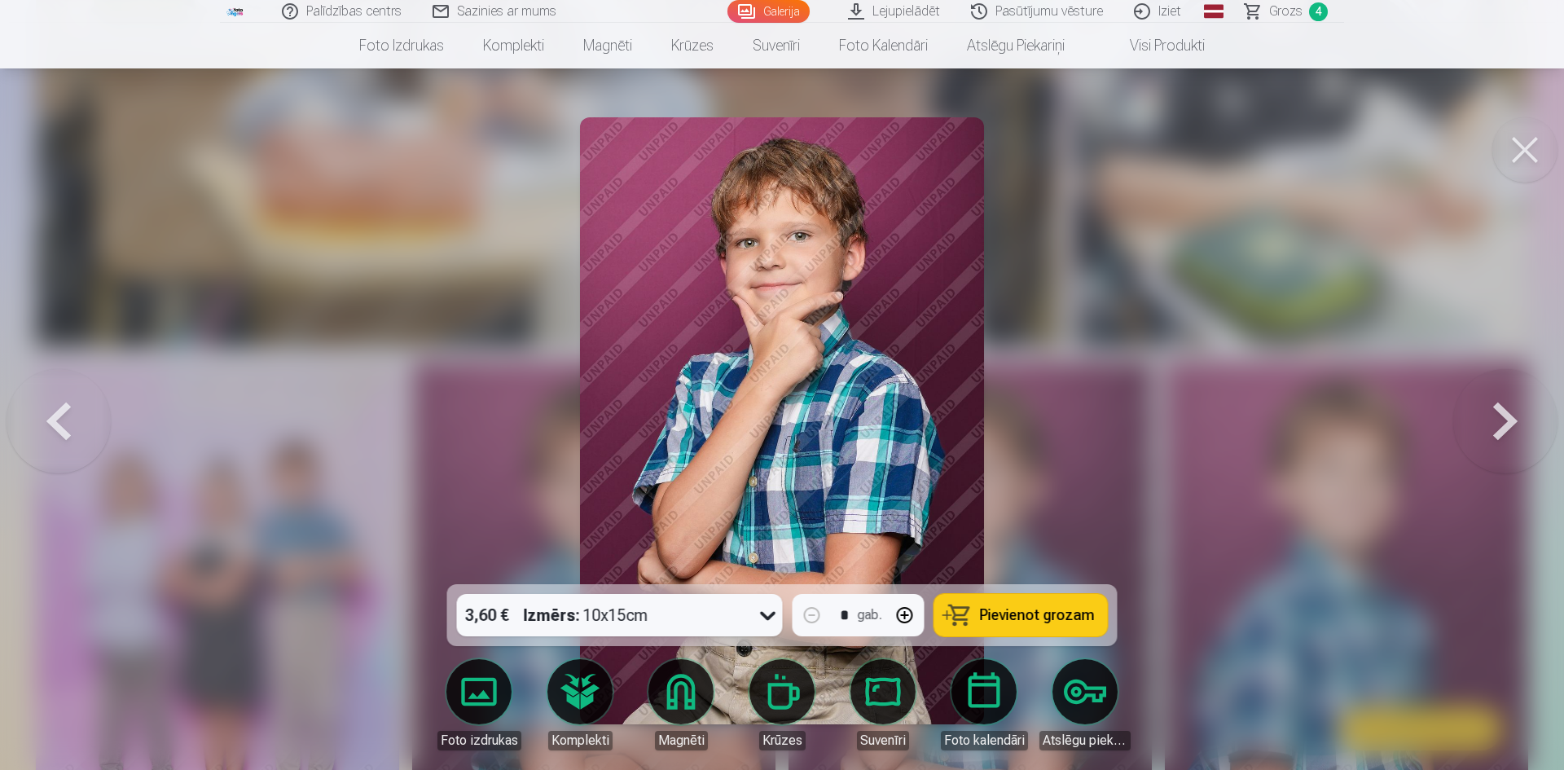
click at [1015, 618] on span "Pievienot grozam" at bounding box center [1037, 615] width 115 height 15
click at [1524, 136] on button at bounding box center [1524, 149] width 65 height 65
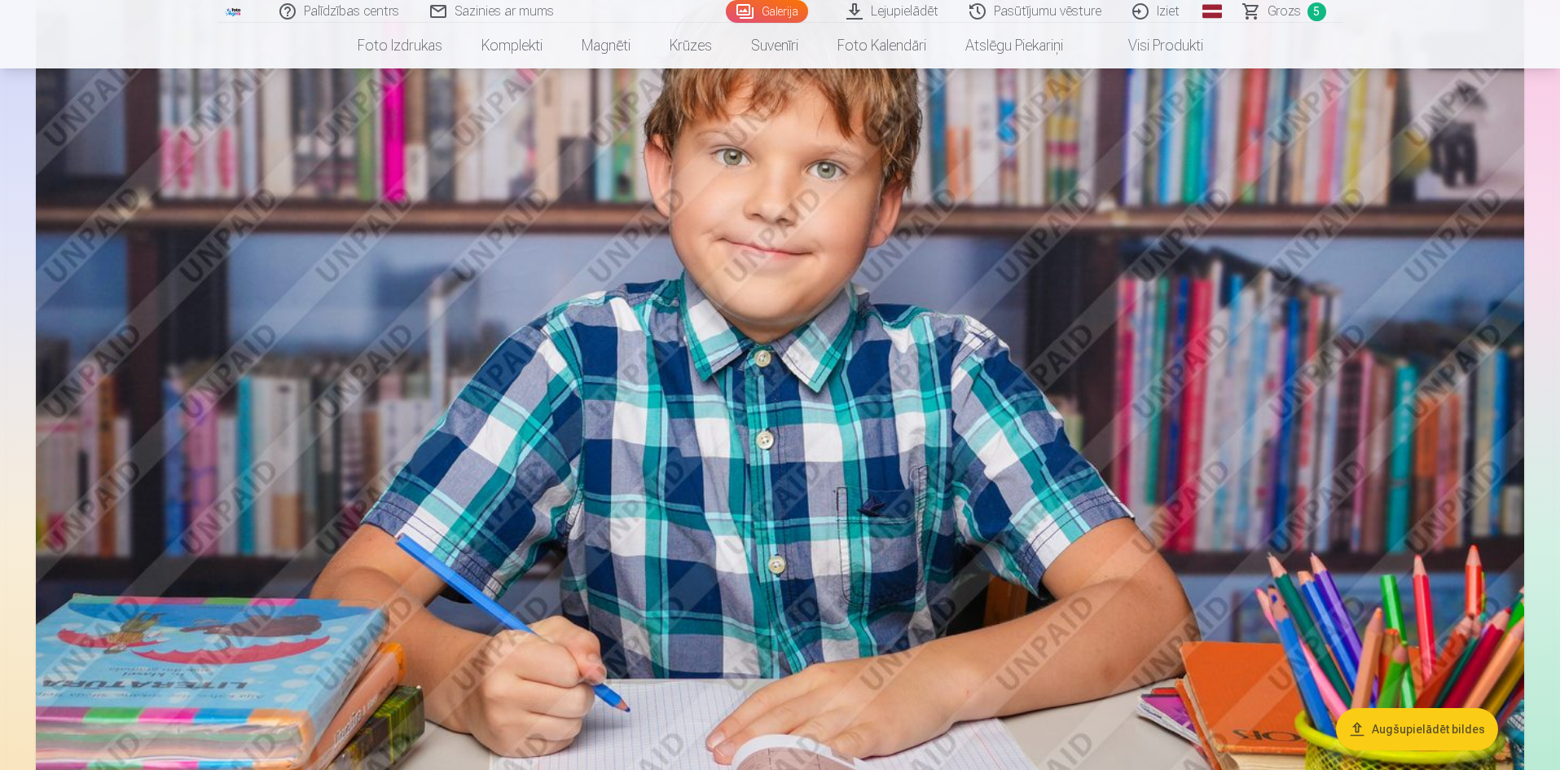
scroll to position [5132, 0]
